Goal: Task Accomplishment & Management: Manage account settings

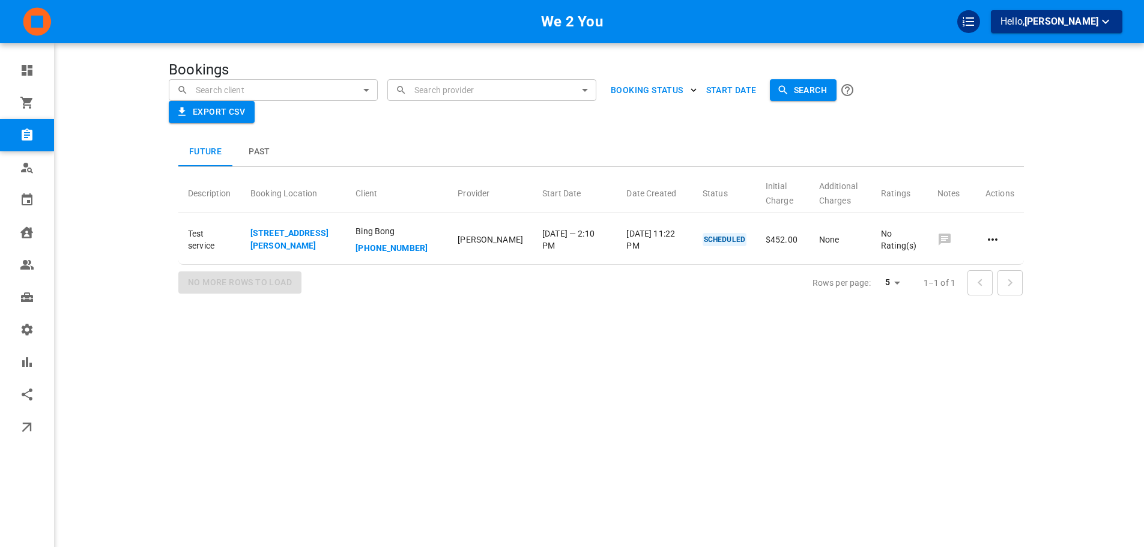
click at [149, 157] on div "Future Past Description Booking Location Client Provider Start Date Date Create…" at bounding box center [577, 194] width 913 height 238
click at [637, 422] on div "Bookings ​ ​ ​ ​ BOOKING STATUS Start Date Search Export CSV Future Past Descri…" at bounding box center [601, 291] width 865 height 547
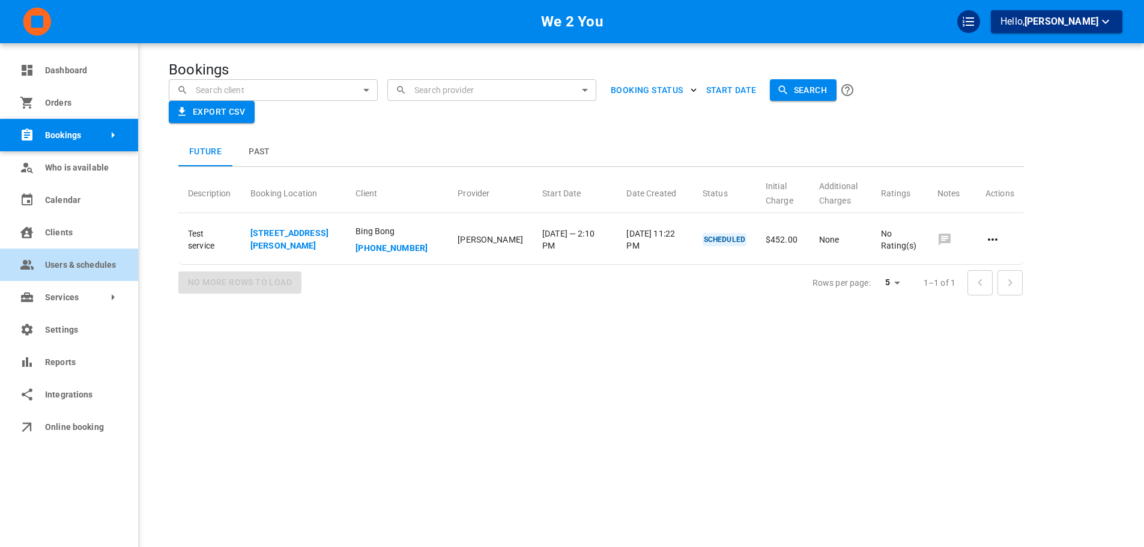
click at [53, 270] on span "Users & schedules" at bounding box center [82, 265] width 75 height 13
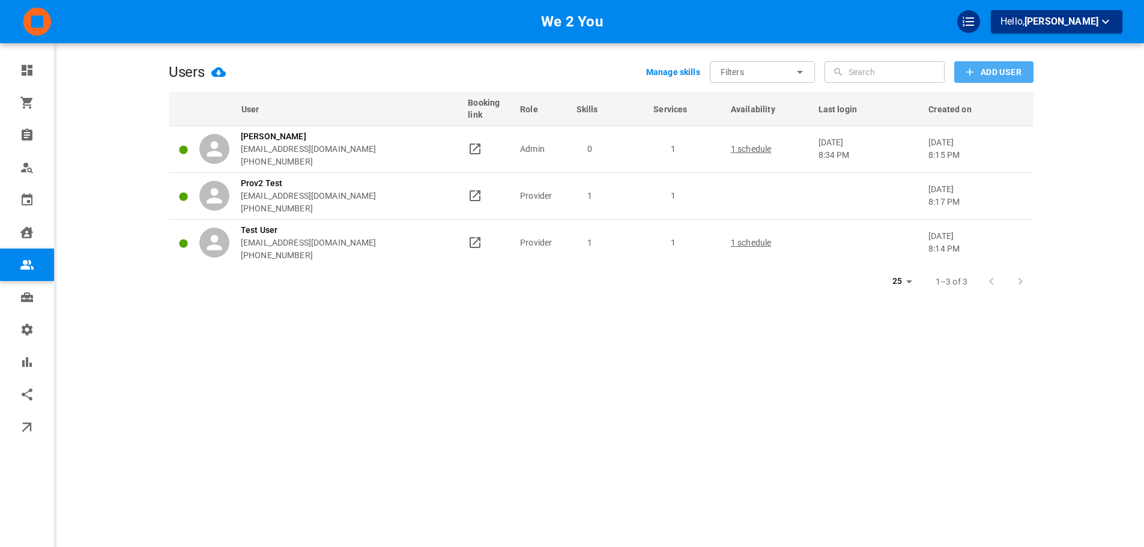
click at [979, 67] on button "Add User" at bounding box center [993, 72] width 79 height 22
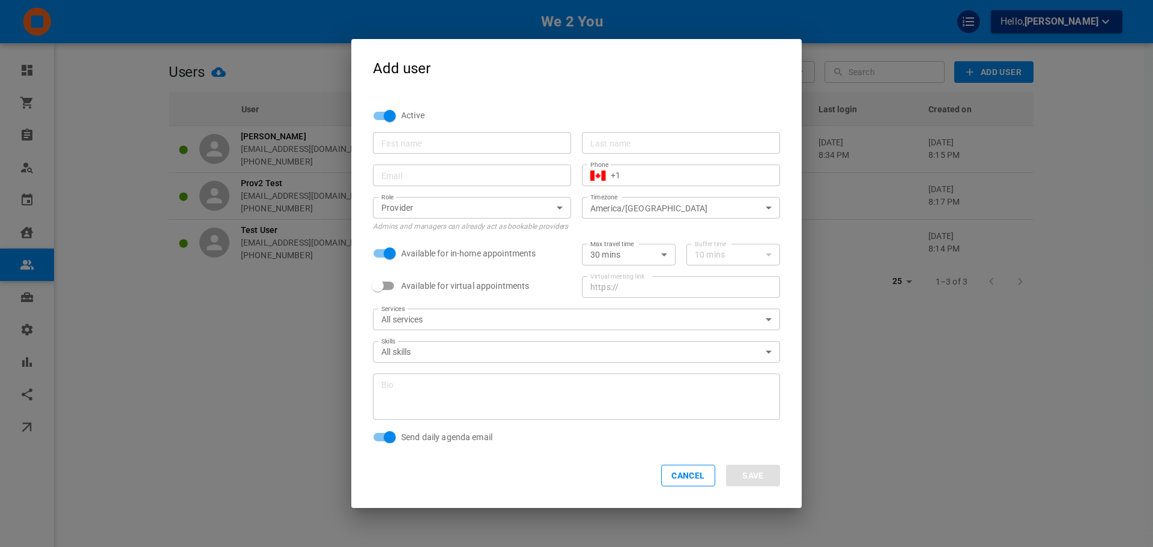
click at [383, 148] on input "First name" at bounding box center [471, 143] width 181 height 12
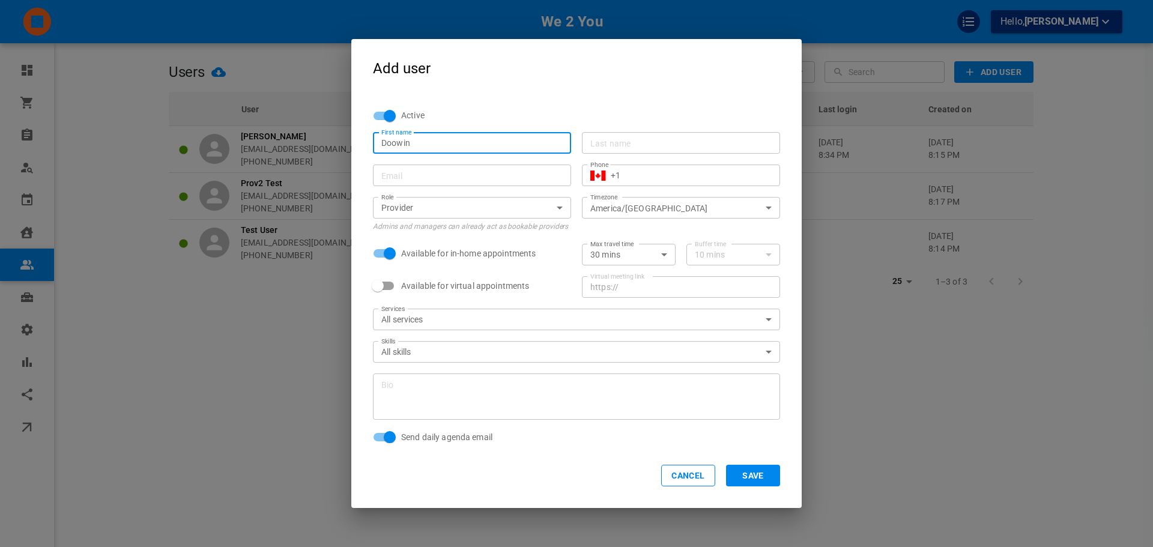
type input "Doowin"
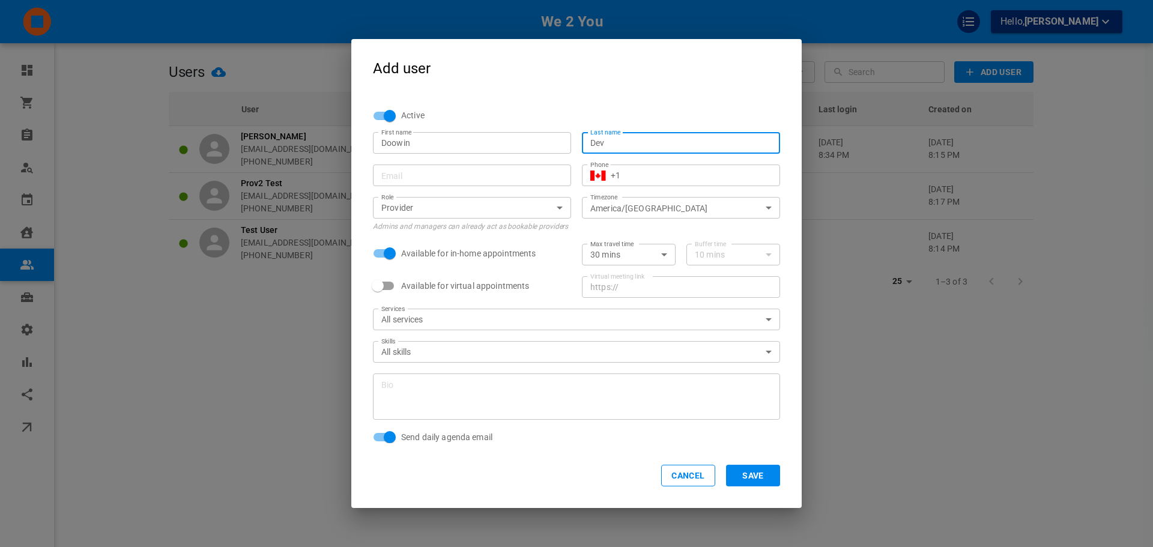
type input "Dev"
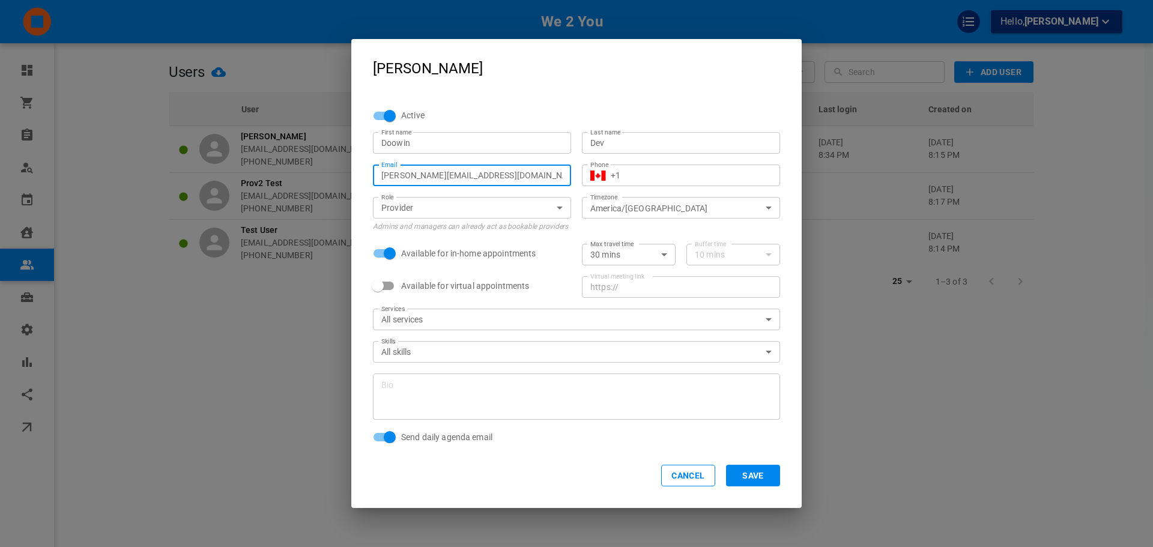
type input "omar+doowindev@gomarketbox.com"
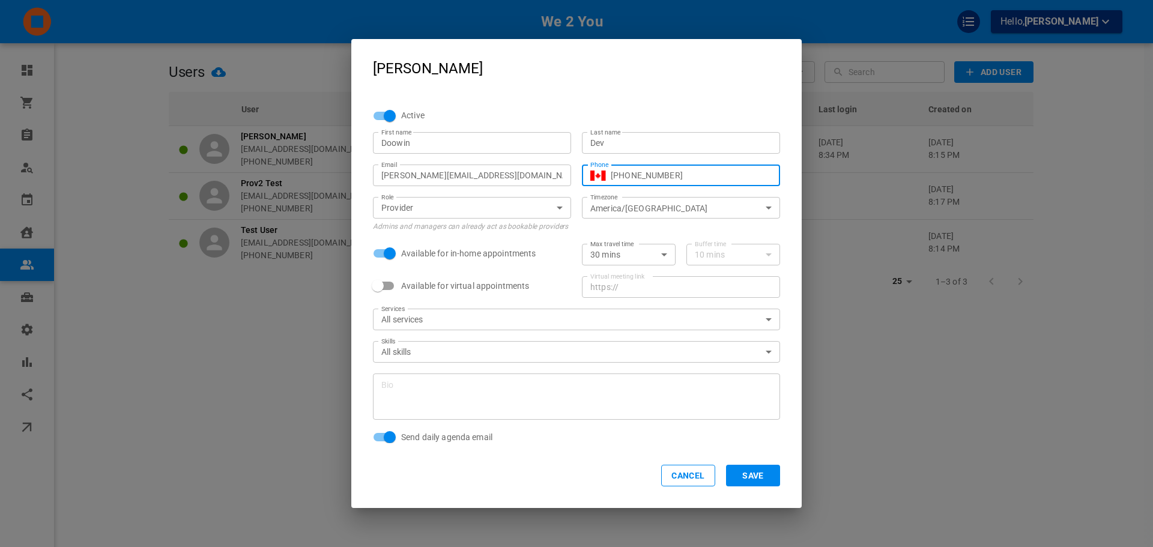
type input "+1 (416) 836-0759"
click at [768, 485] on button "Save" at bounding box center [753, 476] width 54 height 22
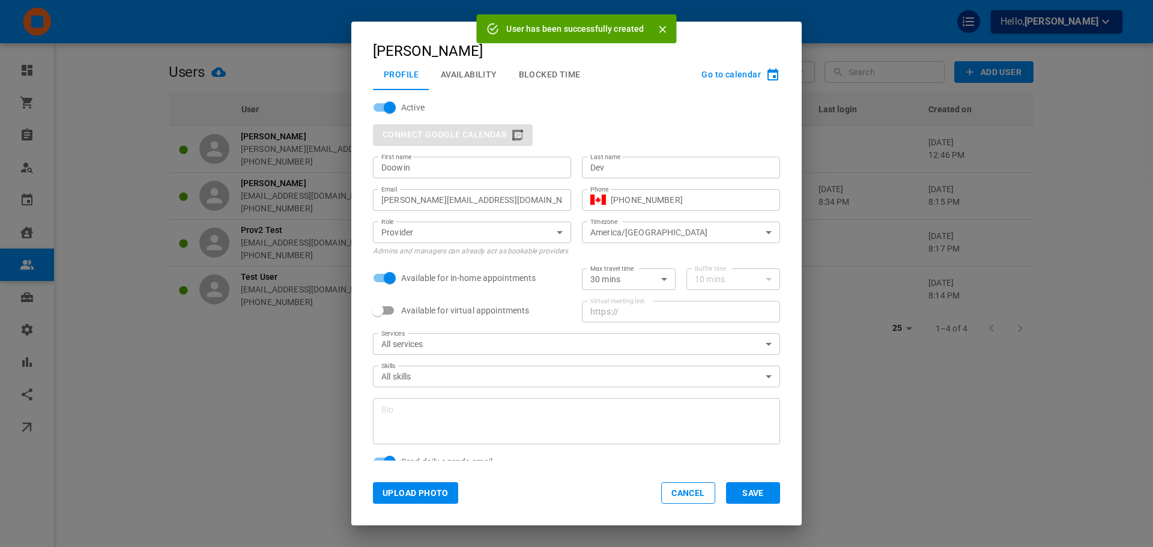
click at [978, 74] on div "Doowin Dev Profile Availability Blocked Time Go to calendar Active Connect Goog…" at bounding box center [576, 273] width 1153 height 547
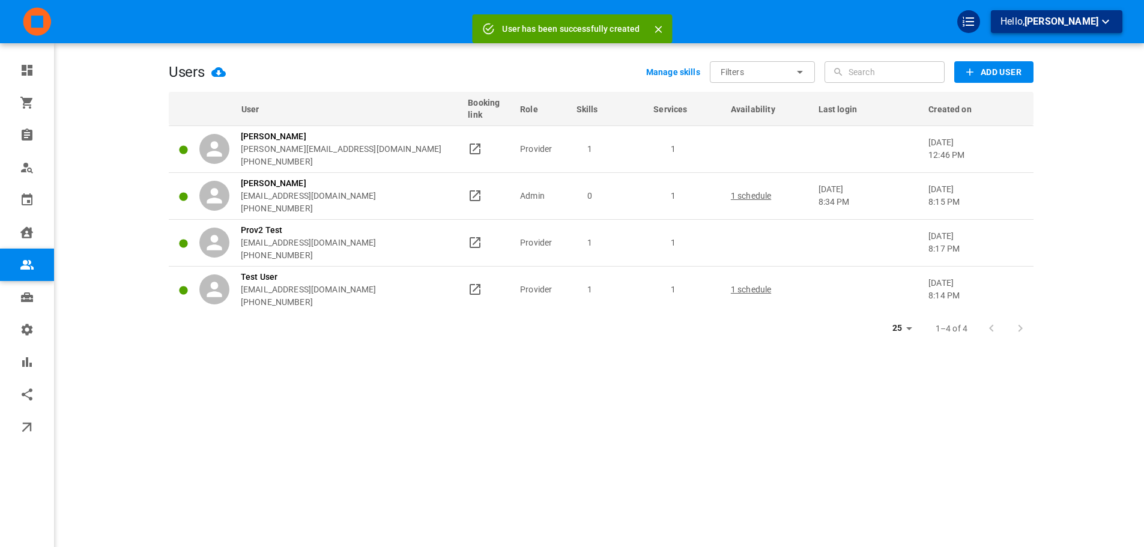
click at [1031, 23] on p "Hello, Omar Tahir" at bounding box center [1057, 21] width 112 height 15
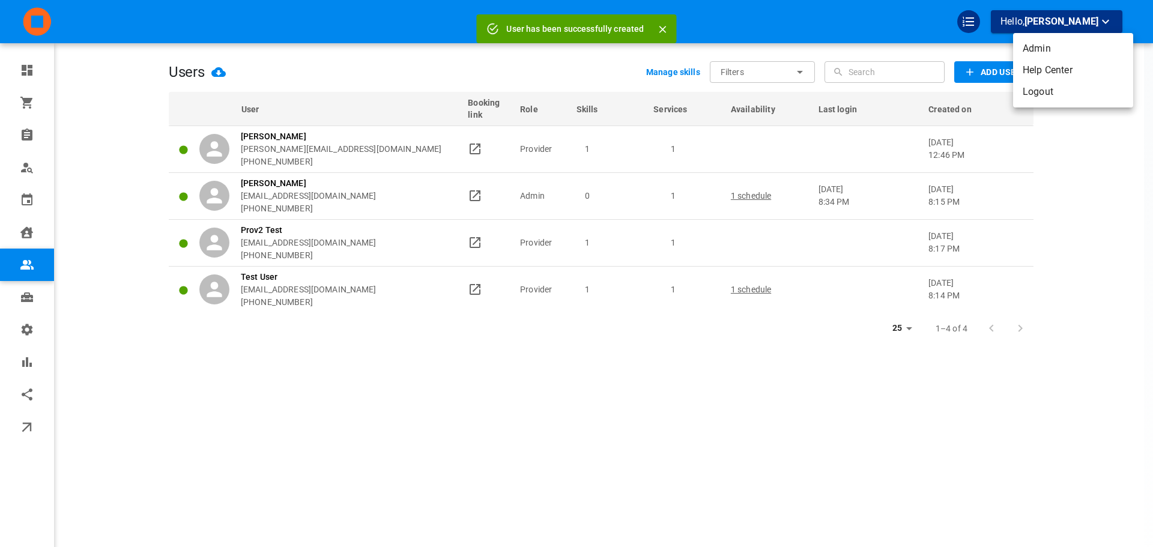
click at [1030, 93] on li "Logout" at bounding box center [1073, 92] width 120 height 22
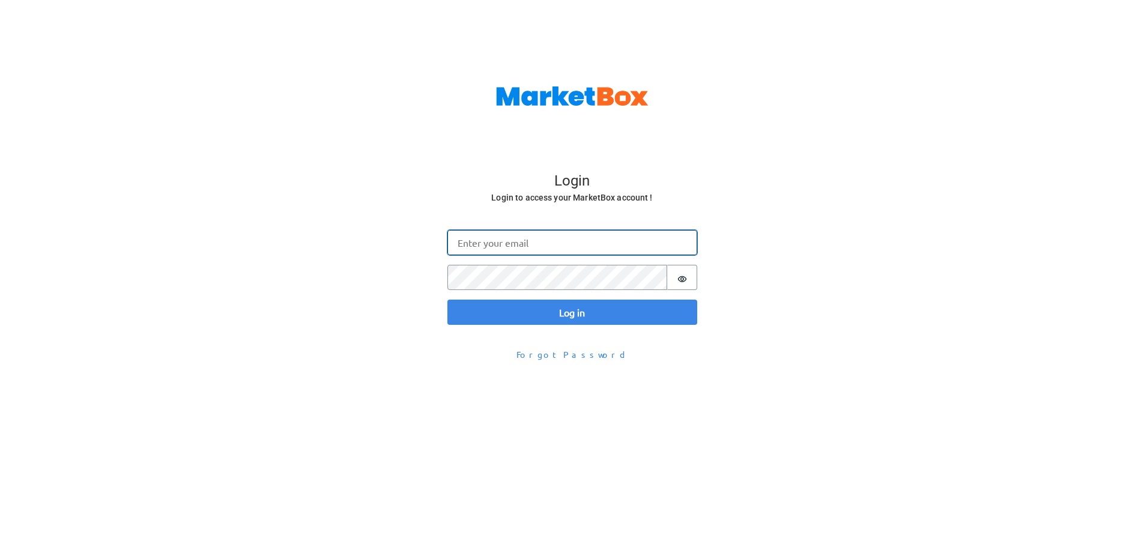
click at [522, 241] on input "Email" at bounding box center [572, 242] width 250 height 25
click at [525, 243] on input "Email" at bounding box center [572, 242] width 250 height 25
paste input "omar+doowindev@gomarketbox.com"
type input "omar+doowindev@gomarketbox.com"
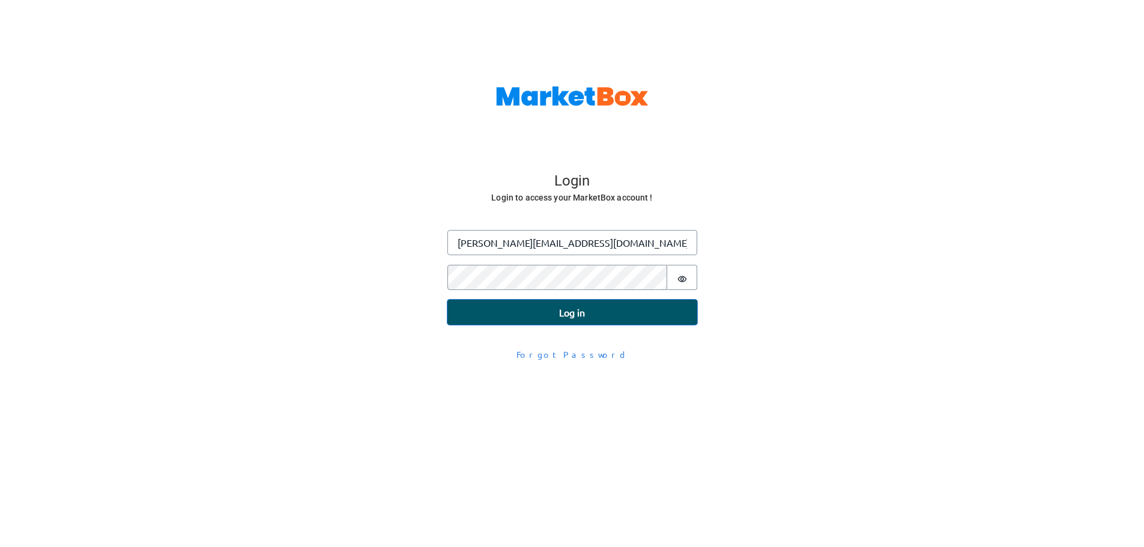
click at [489, 310] on button "Log in" at bounding box center [572, 312] width 250 height 25
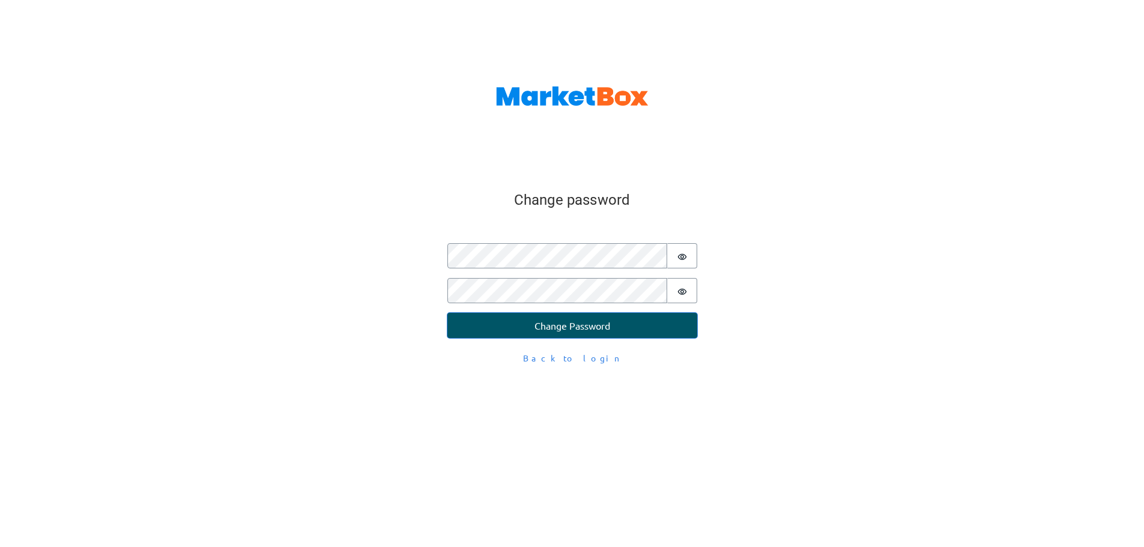
click at [569, 331] on button "Change Password" at bounding box center [572, 325] width 250 height 25
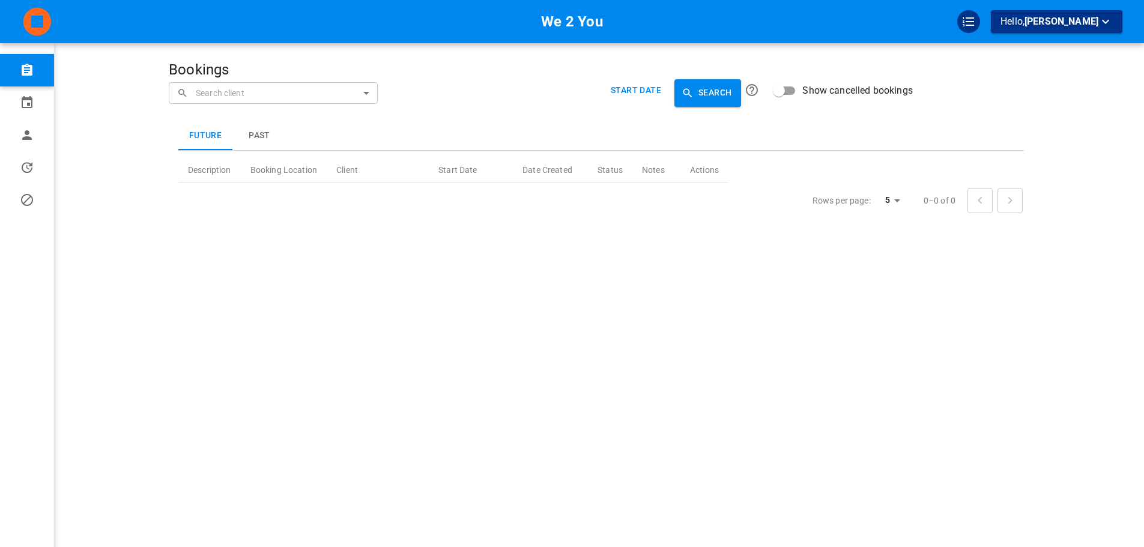
click at [517, 114] on div "Future Past Description Booking Location Client Start Date Date Created Status …" at bounding box center [601, 169] width 865 height 124
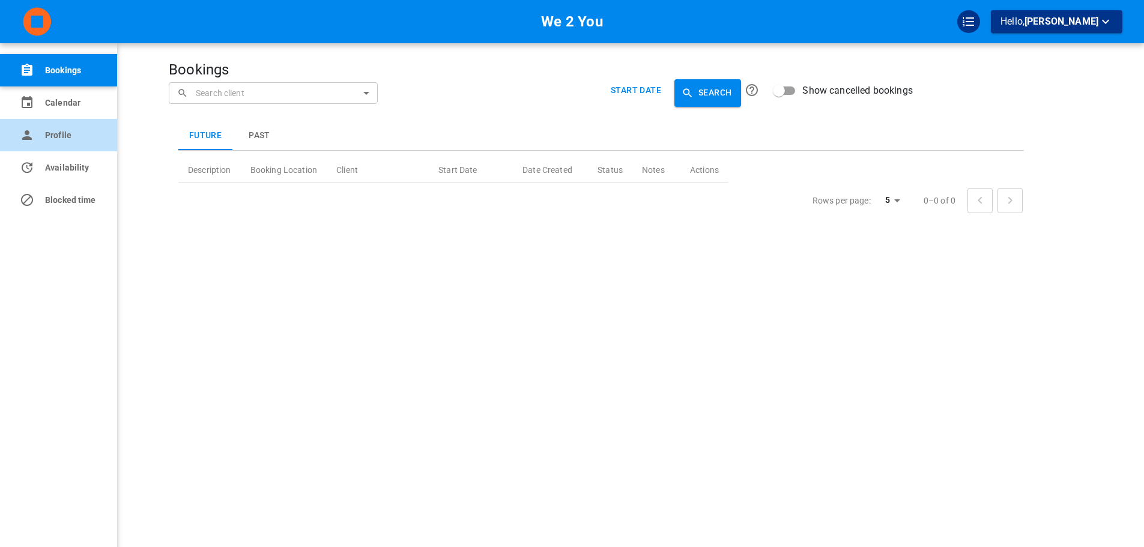
click at [34, 145] on link "Profile" at bounding box center [58, 135] width 117 height 32
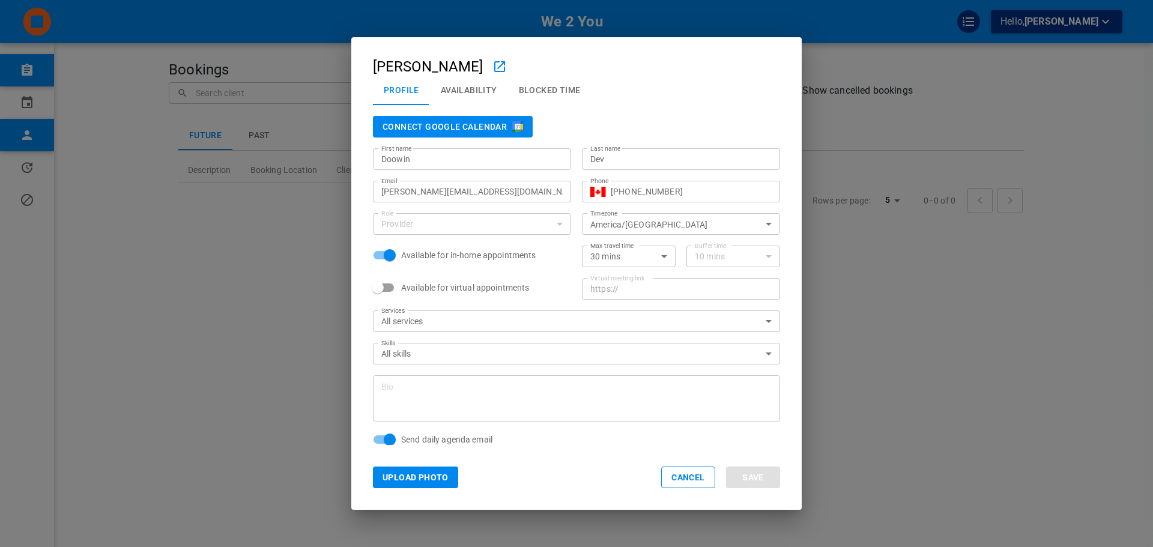
click at [650, 142] on div "Last name Dev Last name" at bounding box center [675, 154] width 209 height 32
click at [512, 132] on img "button" at bounding box center [517, 126] width 11 height 11
click at [903, 138] on div "Doowin Dev Profile Availability Blocked Time Disconnect Google Calendar First n…" at bounding box center [576, 273] width 1153 height 547
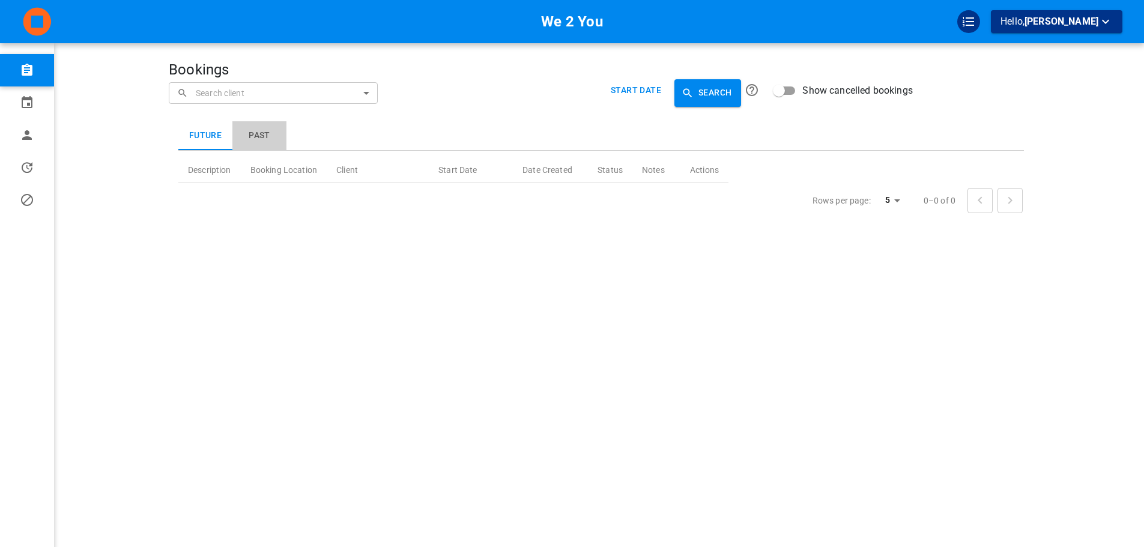
click at [248, 138] on button "Past" at bounding box center [259, 135] width 54 height 29
click at [223, 145] on button "Future" at bounding box center [205, 135] width 54 height 29
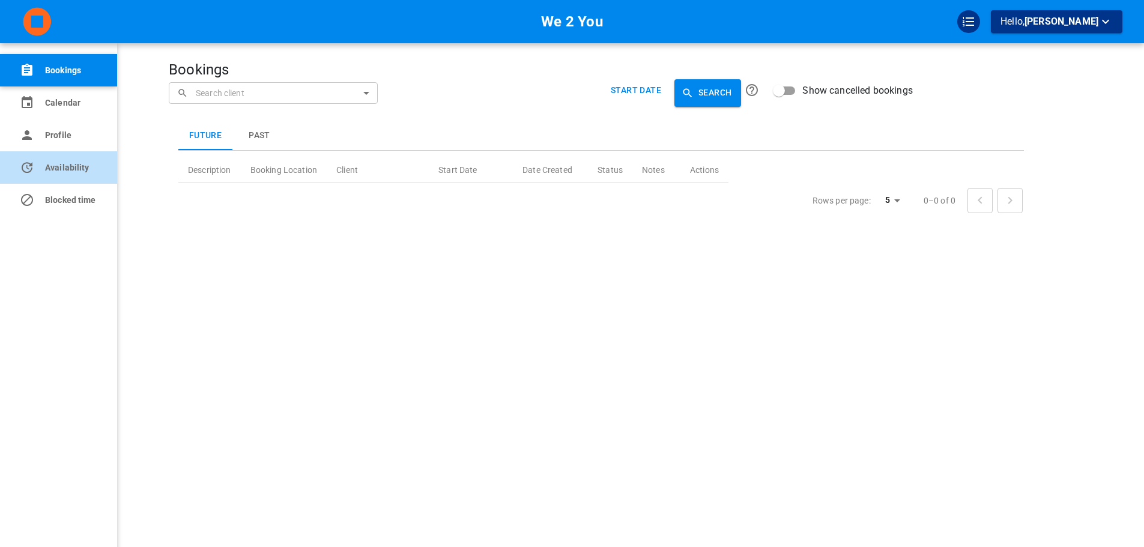
click at [38, 158] on link "Availability" at bounding box center [58, 167] width 117 height 32
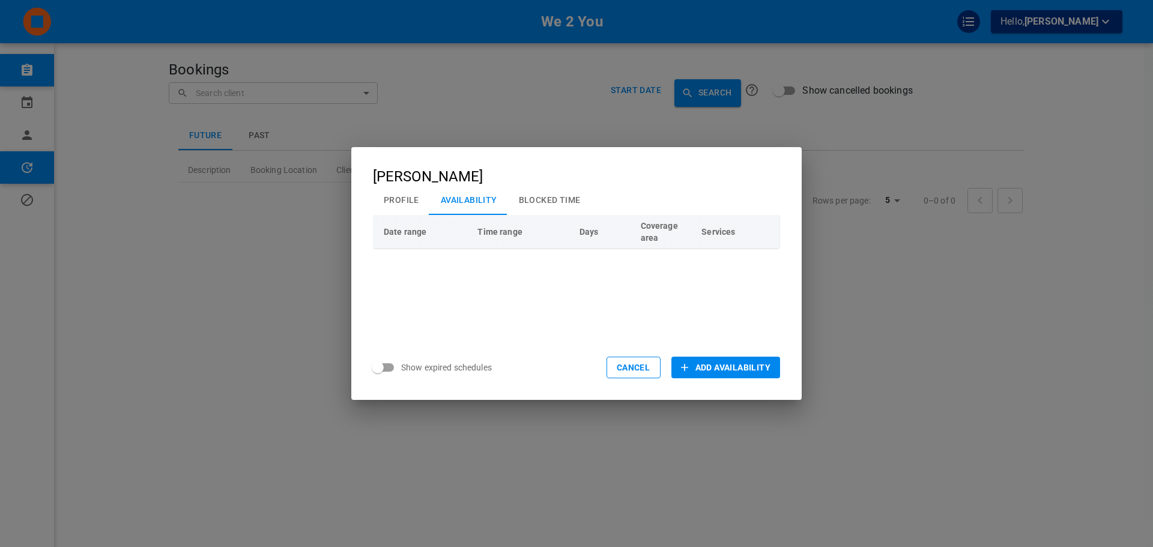
click at [126, 170] on div "Doowin Dev Profile Availability Blocked Time Date range Time range Days Coverag…" at bounding box center [576, 273] width 1153 height 547
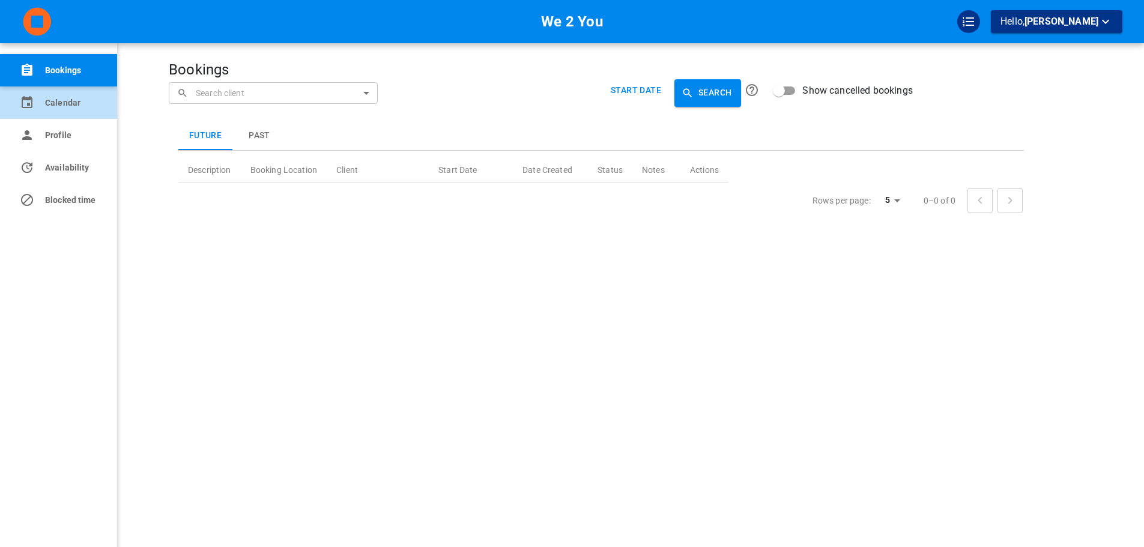
click at [32, 111] on link "Calendar" at bounding box center [58, 102] width 117 height 32
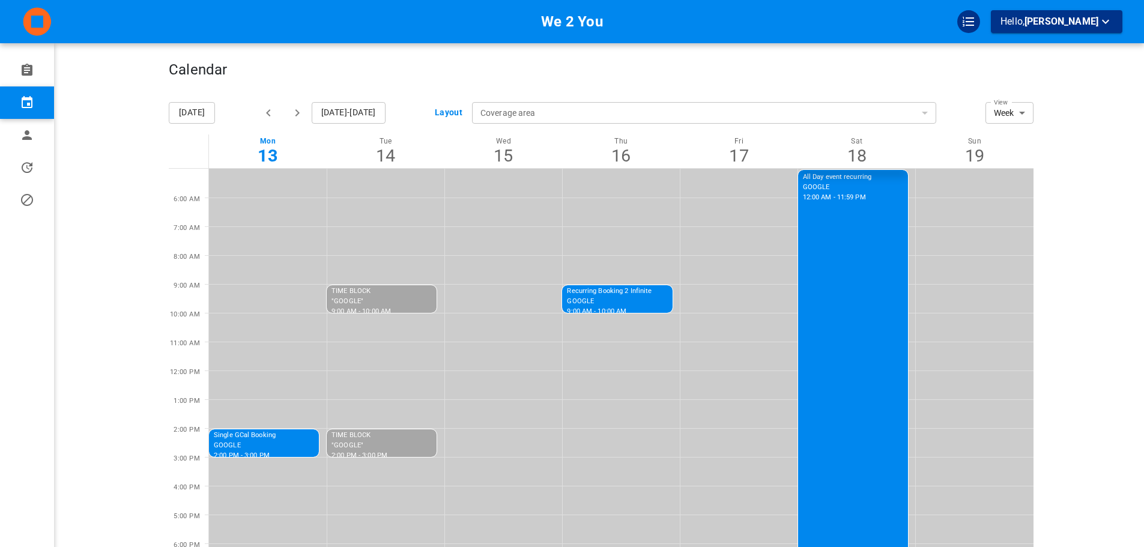
click at [722, 85] on div "Calendar" at bounding box center [601, 76] width 865 height 30
click at [792, 58] on div "Calendar Today Oct 13-19, 2025 Layout Coverage area ​ Coverage area View Week W…" at bounding box center [601, 362] width 865 height 689
click at [291, 121] on button "button" at bounding box center [297, 112] width 29 height 29
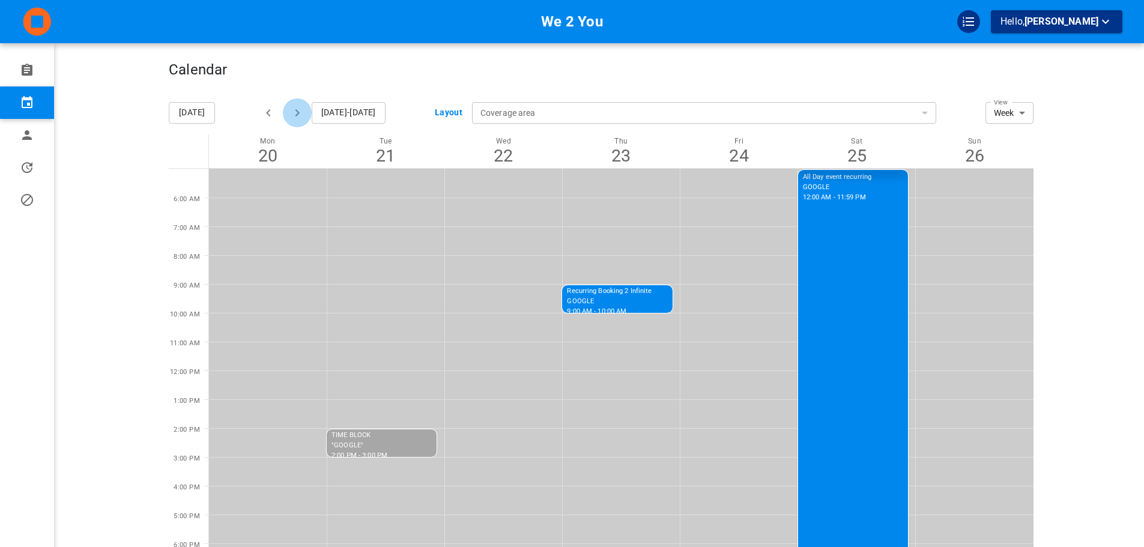
click at [286, 118] on button "button" at bounding box center [297, 112] width 29 height 29
click at [286, 119] on button "button" at bounding box center [295, 112] width 29 height 29
click at [780, 85] on div "Calendar" at bounding box center [601, 76] width 865 height 30
click at [200, 118] on button "Today" at bounding box center [192, 113] width 46 height 22
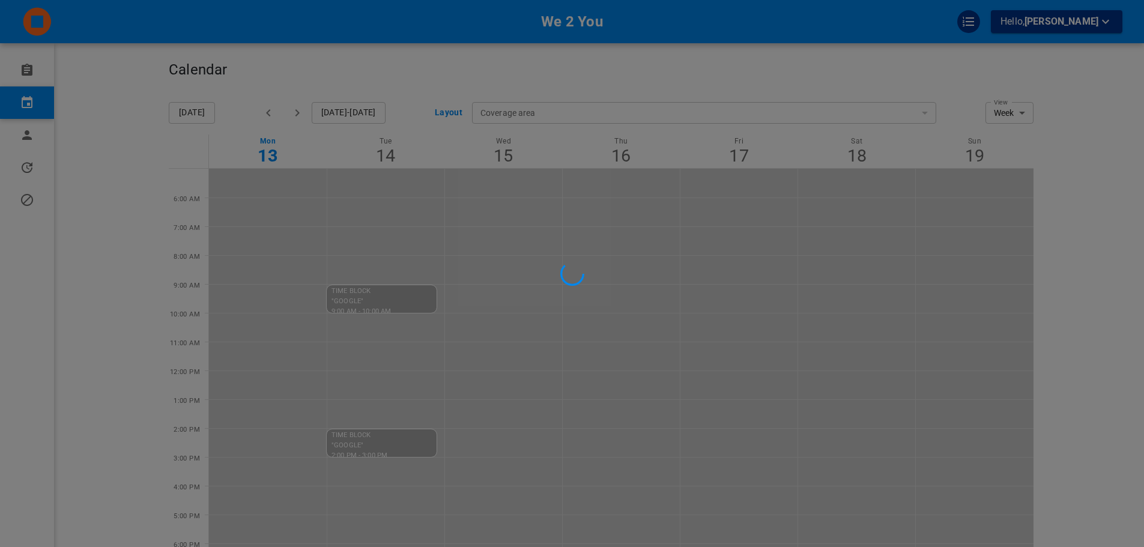
click at [425, 52] on div at bounding box center [572, 273] width 1144 height 547
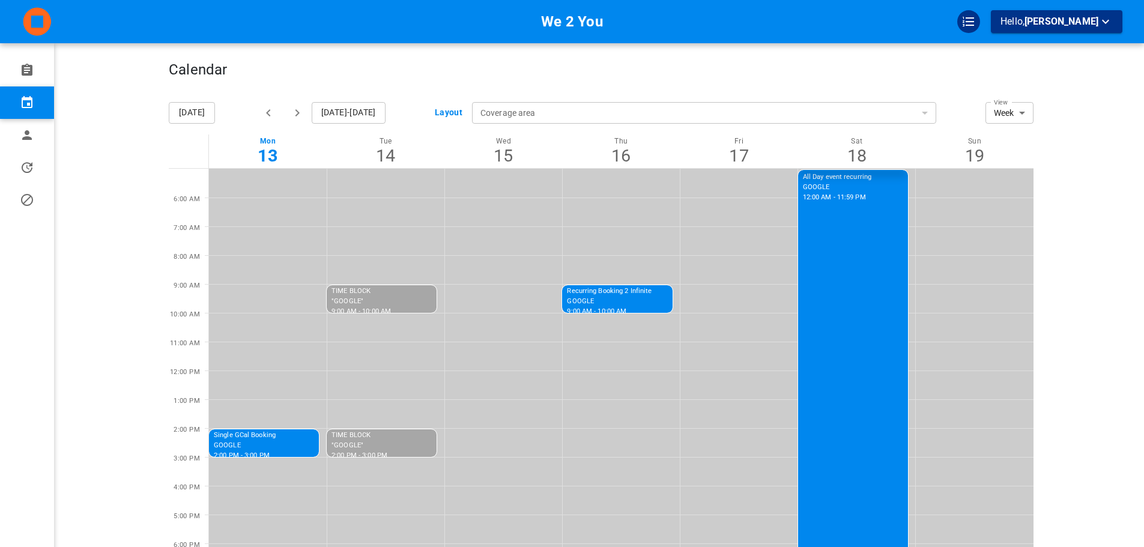
click at [729, 92] on div "Coverage area ​ Coverage area" at bounding box center [704, 112] width 464 height 43
click at [682, 76] on div "Calendar" at bounding box center [601, 76] width 865 height 30
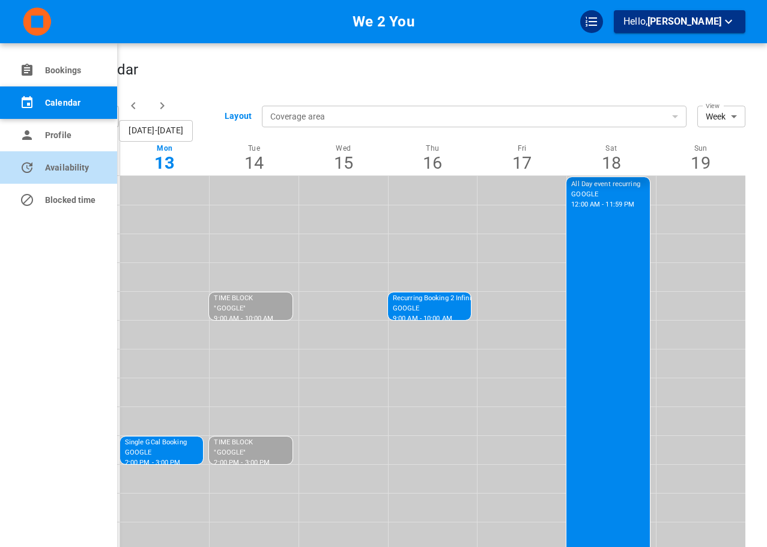
click at [19, 162] on link "Availability" at bounding box center [58, 167] width 117 height 32
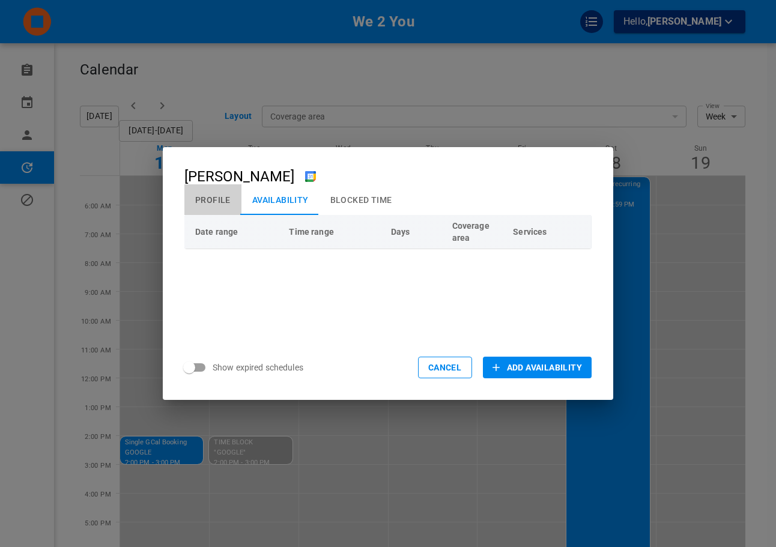
click at [230, 212] on button "Profile" at bounding box center [212, 199] width 57 height 31
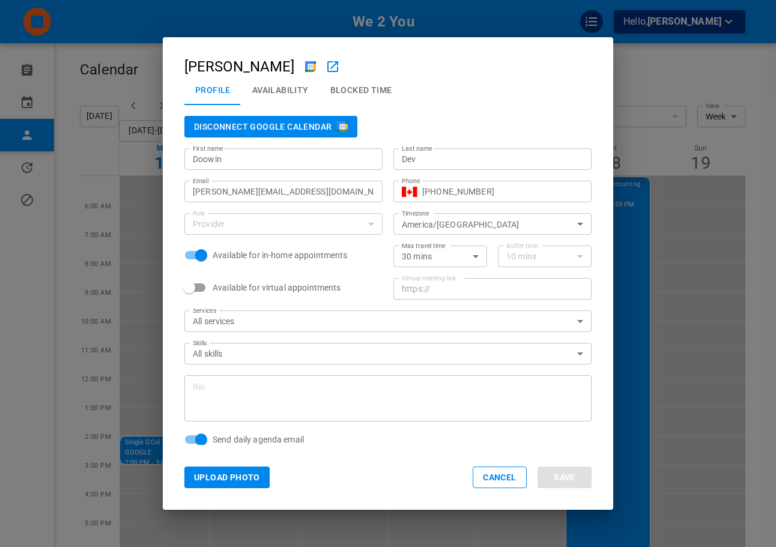
click at [248, 200] on div "omar+doowindev@gomarketbox.com Email" at bounding box center [283, 192] width 198 height 22
click at [286, 90] on button "Availability" at bounding box center [280, 89] width 78 height 31
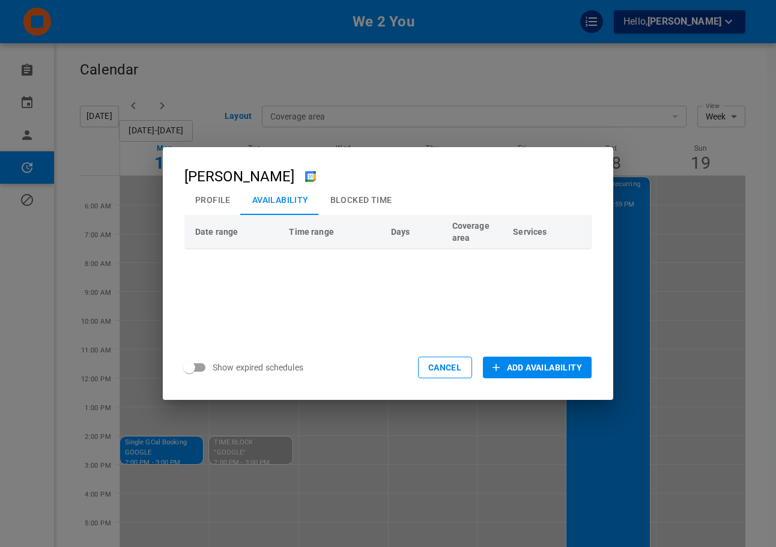
click at [189, 205] on button "Profile" at bounding box center [212, 199] width 57 height 31
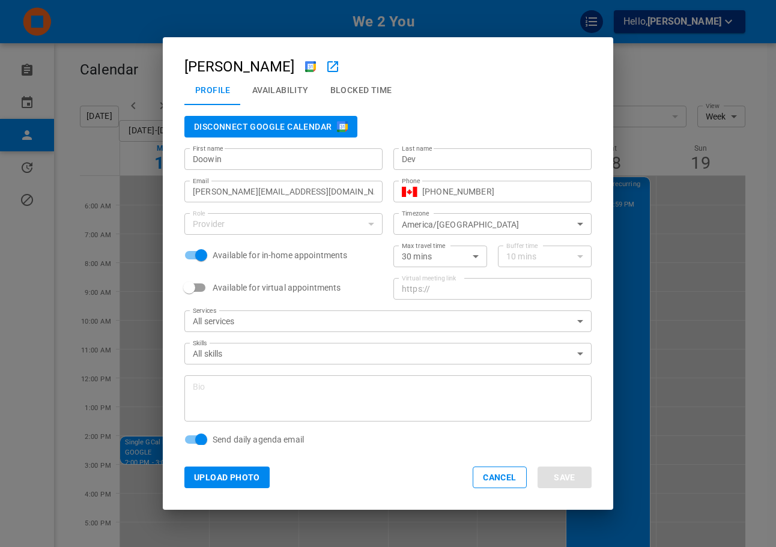
click at [283, 133] on button "Disconnect Google Calendar" at bounding box center [270, 127] width 173 height 22
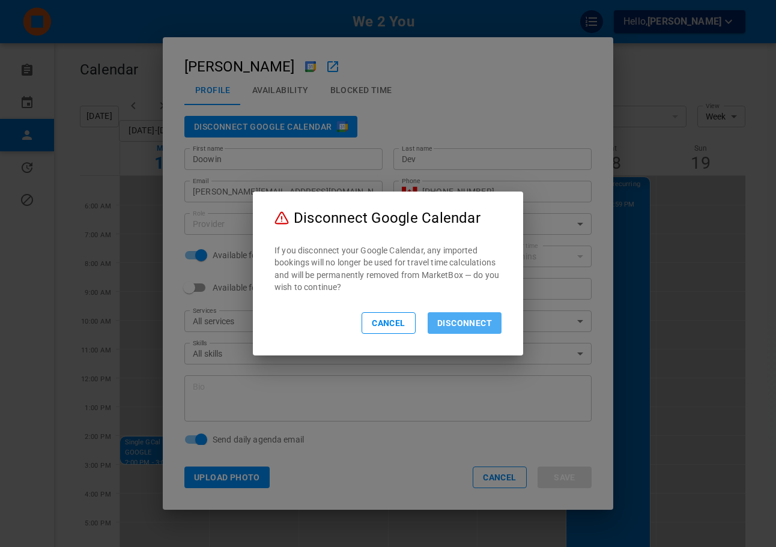
click at [454, 324] on button "Disconnect" at bounding box center [465, 323] width 74 height 22
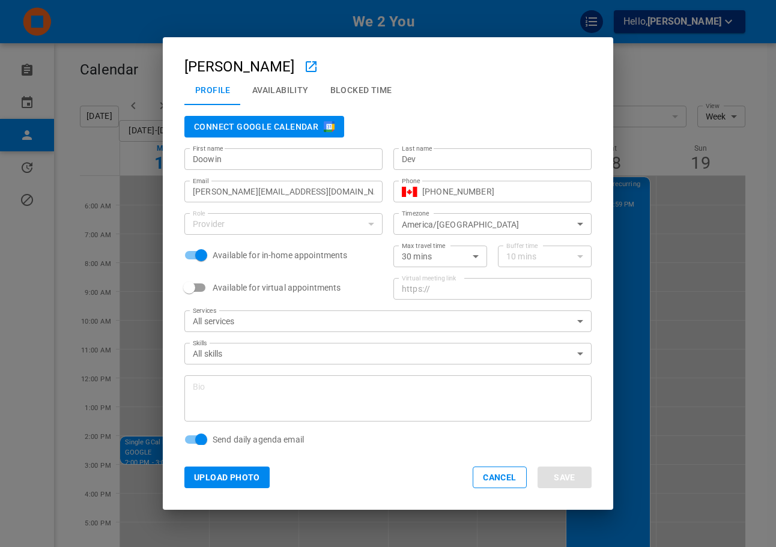
drag, startPoint x: 267, startPoint y: 90, endPoint x: 325, endPoint y: 58, distance: 66.7
click at [325, 58] on h2 "Doowin Dev Profile Availability Blocked Time" at bounding box center [388, 71] width 450 height 68
click at [694, 34] on div "Doowin Dev Profile Availability Blocked Time Connect Google Calendar First name…" at bounding box center [388, 273] width 776 height 547
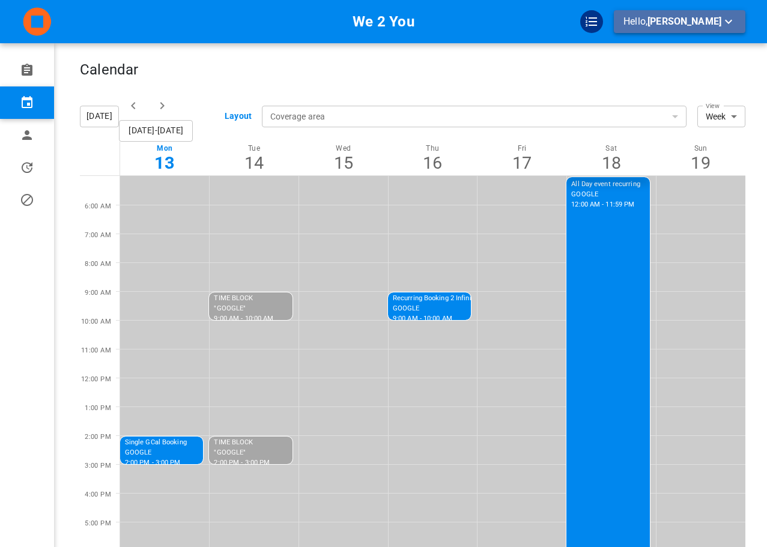
click at [703, 29] on p "Hello, Doowin Dev" at bounding box center [679, 21] width 112 height 15
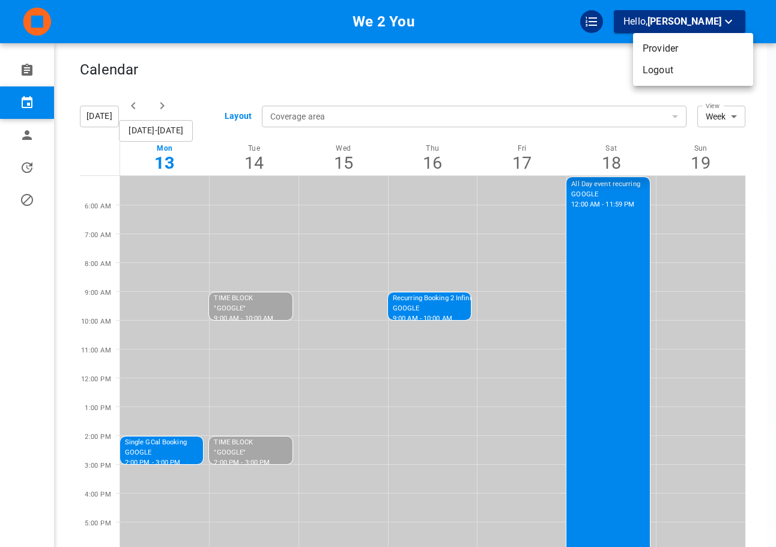
click at [683, 77] on li "Logout" at bounding box center [693, 70] width 120 height 22
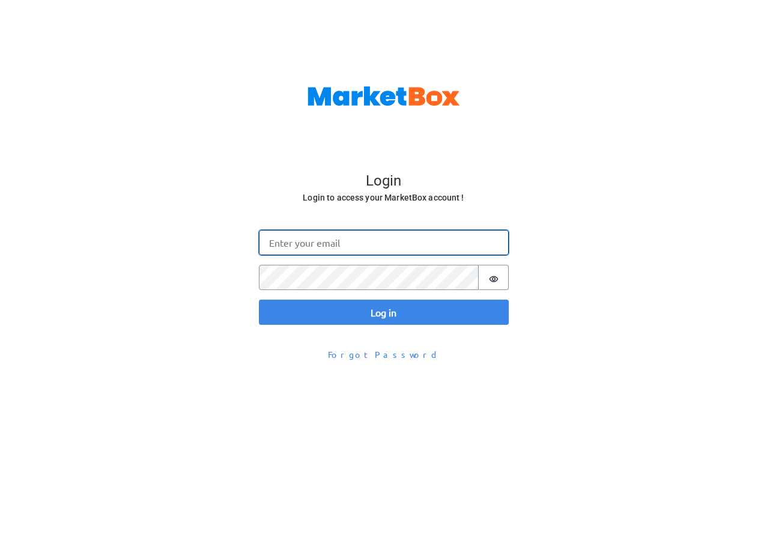
type input "[EMAIL_ADDRESS][DOMAIN_NAME]"
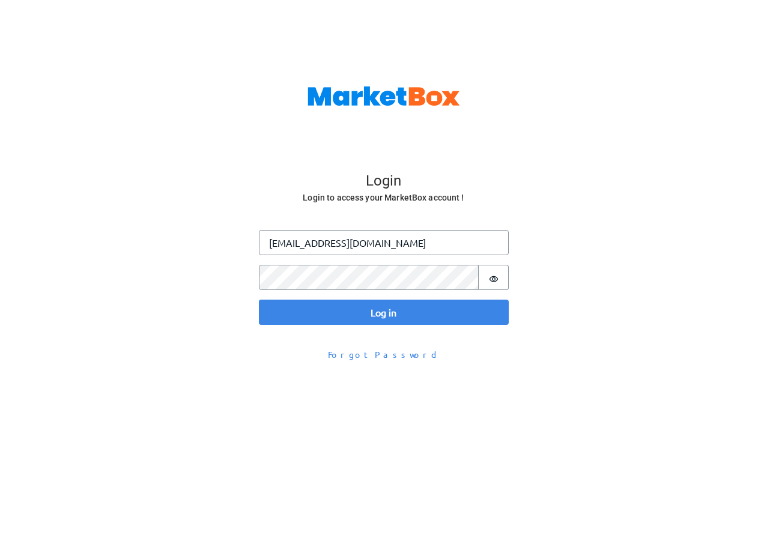
click at [468, 296] on div "Log in Email [EMAIL_ADDRESS][DOMAIN_NAME] Password Password is hidden Log in" at bounding box center [384, 277] width 250 height 95
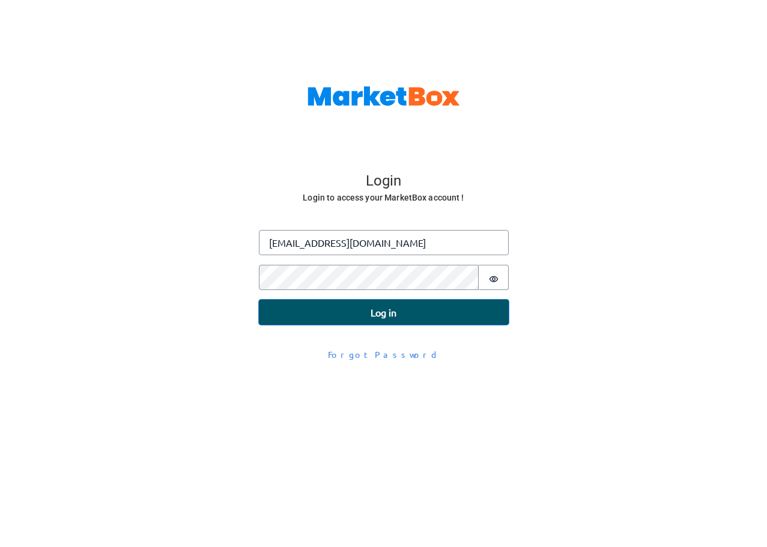
click at [462, 302] on button "Log in" at bounding box center [384, 312] width 250 height 25
